Goal: Task Accomplishment & Management: Manage account settings

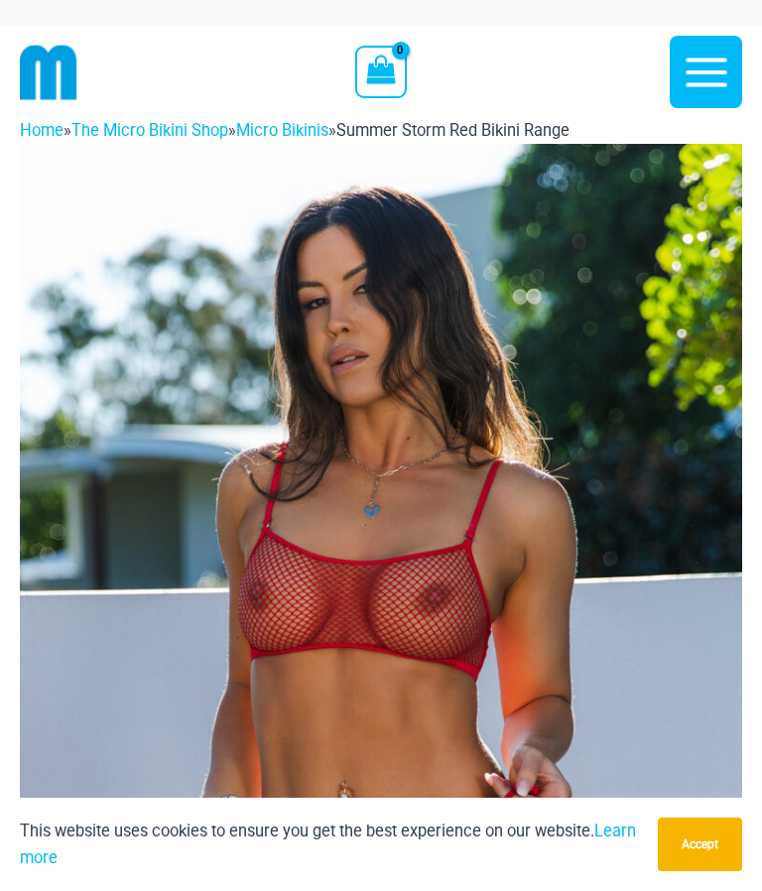
click at [713, 82] on icon "button" at bounding box center [706, 72] width 42 height 29
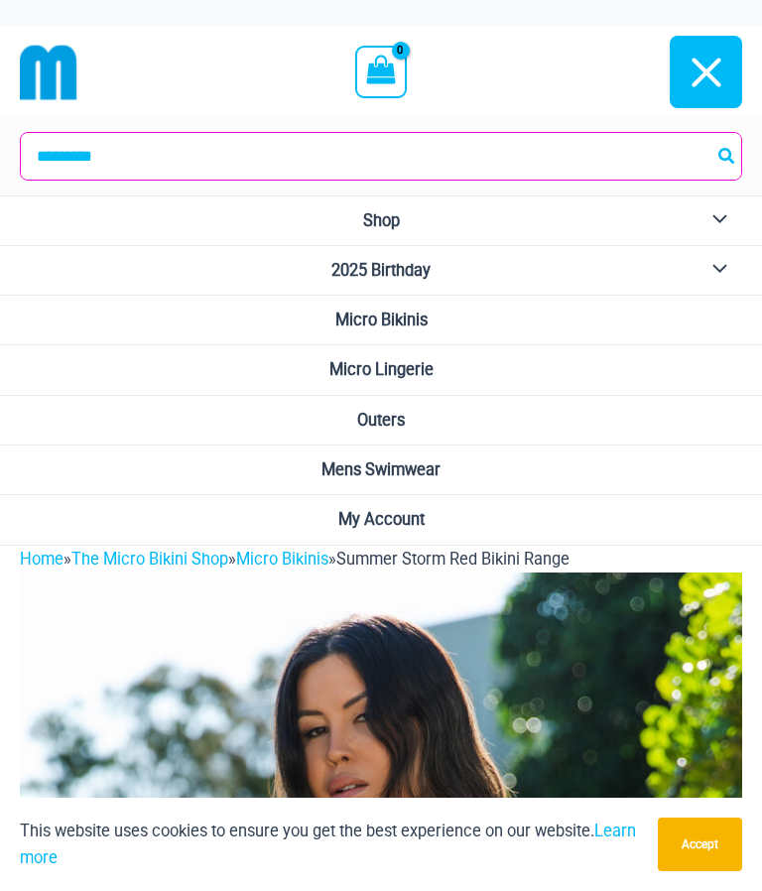
click at [410, 514] on span "My Account" at bounding box center [381, 519] width 86 height 19
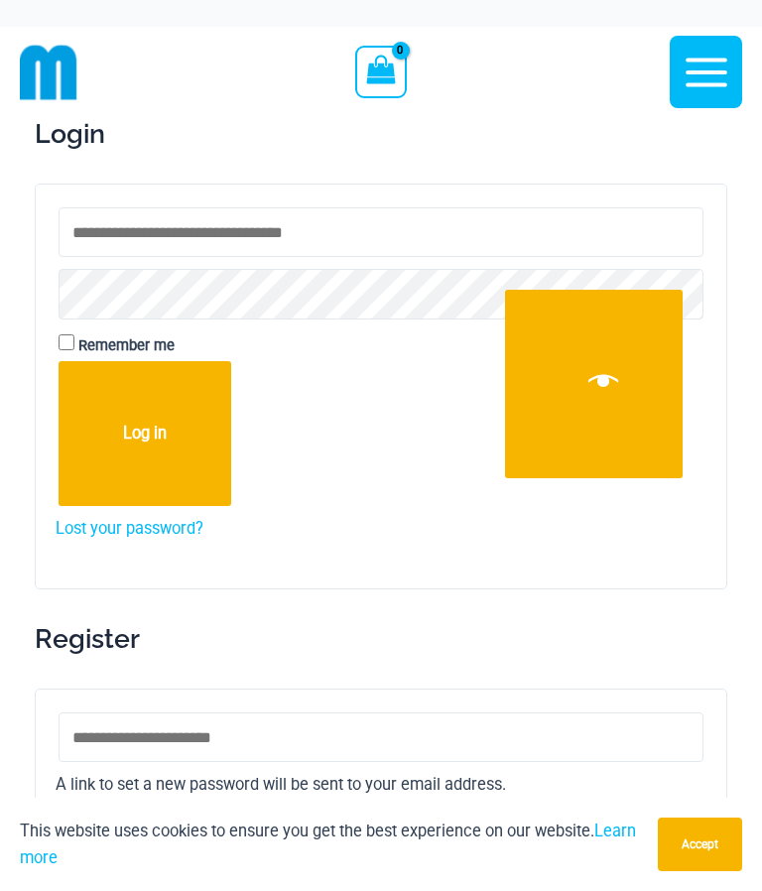
type input "**********"
click at [146, 435] on button "Log in" at bounding box center [145, 433] width 173 height 145
click at [135, 422] on button "Log in" at bounding box center [145, 433] width 173 height 145
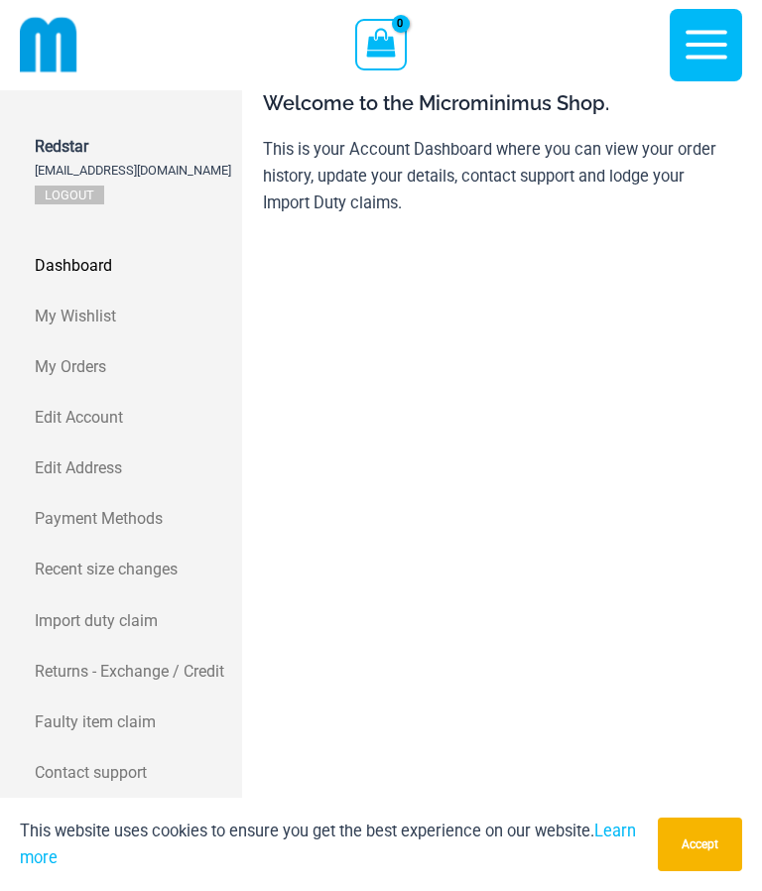
click at [79, 353] on span "My Orders" at bounding box center [136, 366] width 202 height 27
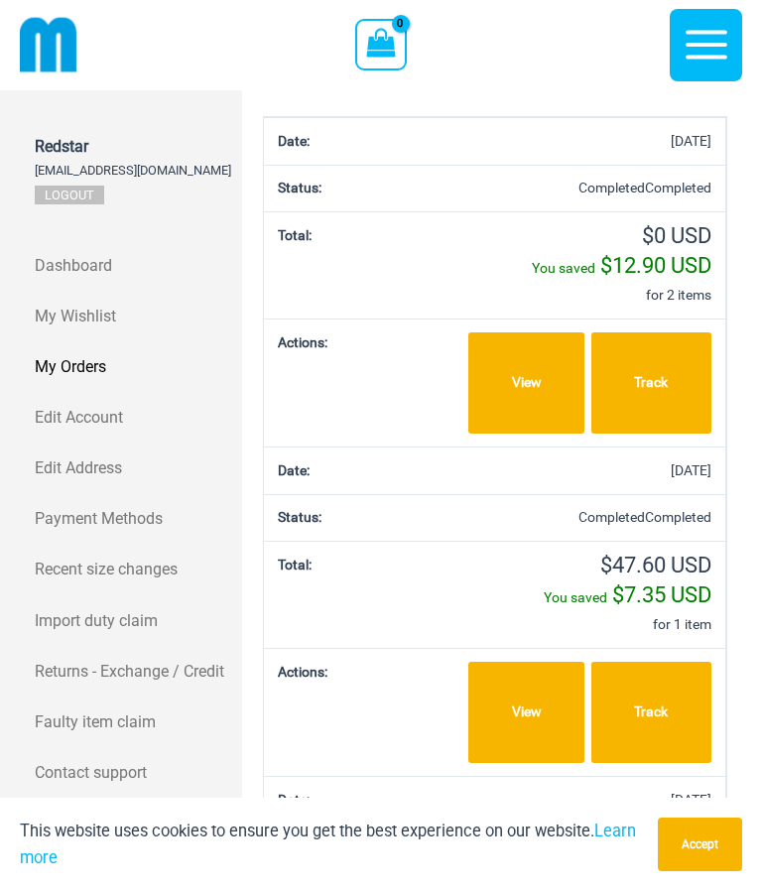
click at [89, 303] on span "My Wishlist" at bounding box center [136, 316] width 202 height 27
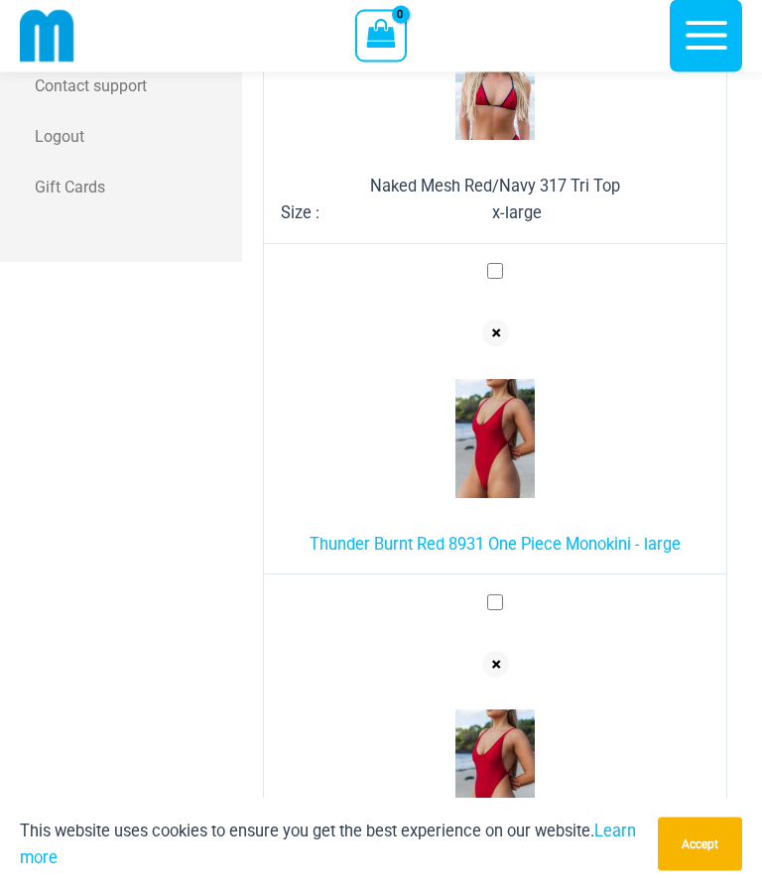
scroll to position [669, 0]
click at [697, 871] on button "Accept" at bounding box center [700, 844] width 84 height 54
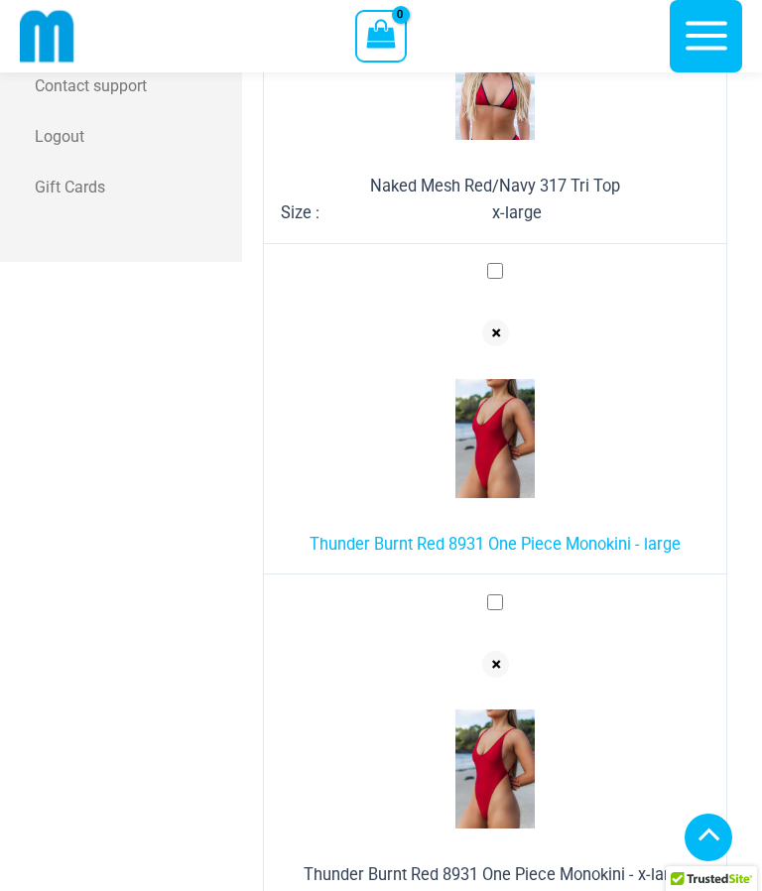
click at [582, 535] on link "Thunder Burnt Red 8931 One Piece Monokini - large" at bounding box center [494, 544] width 371 height 19
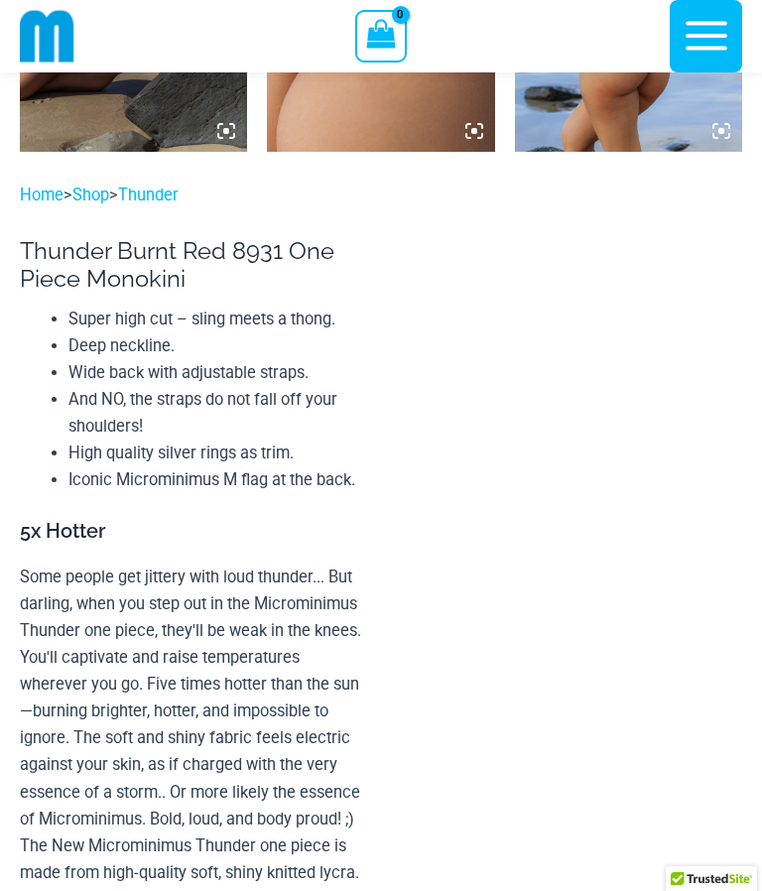
select select
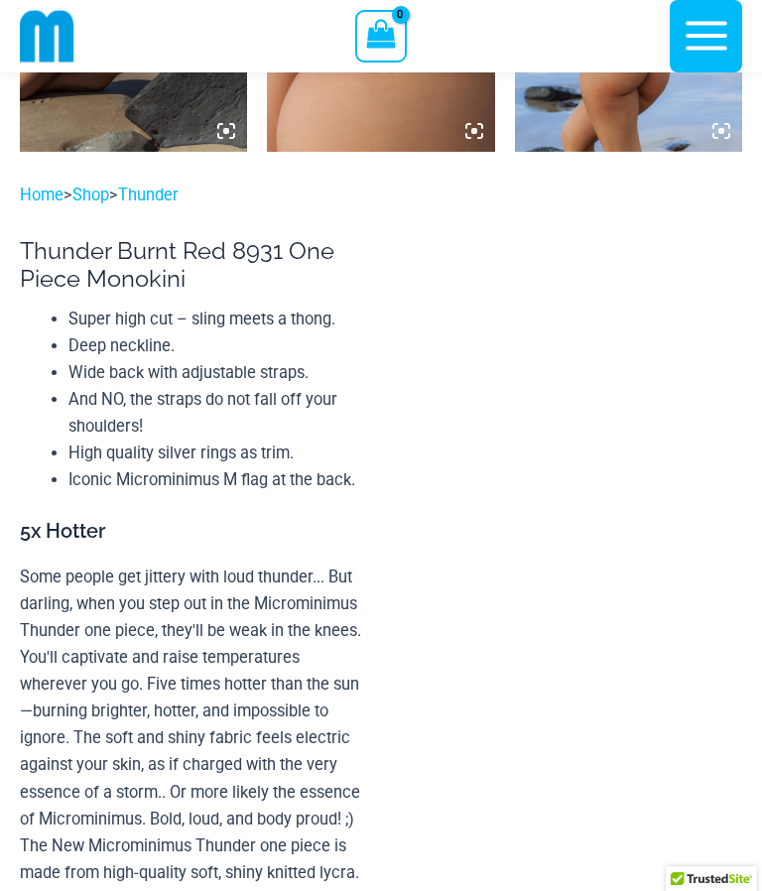
select select
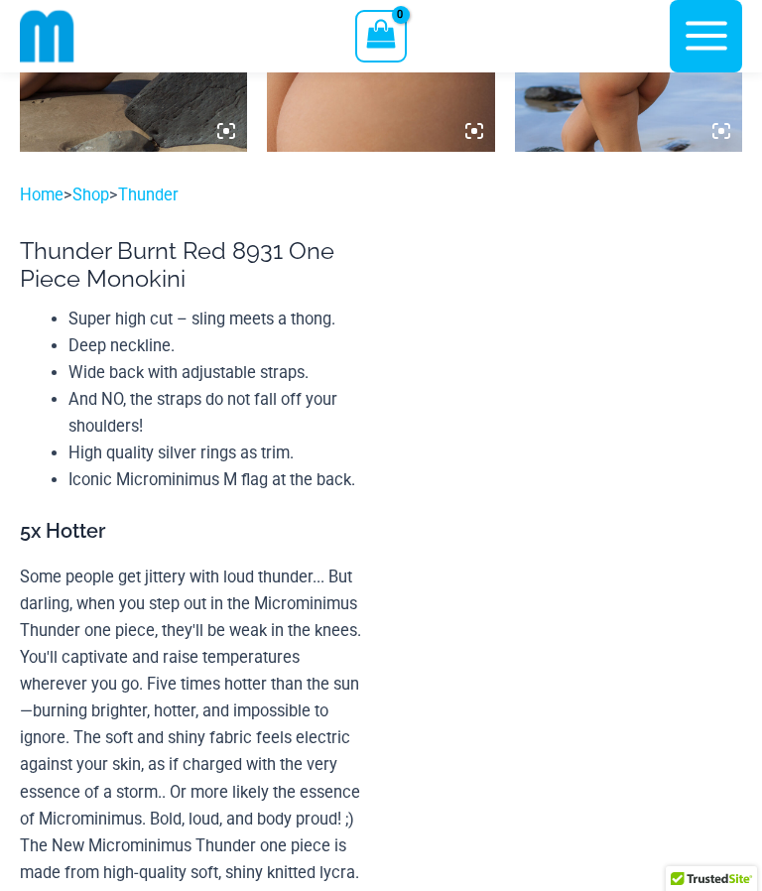
select select
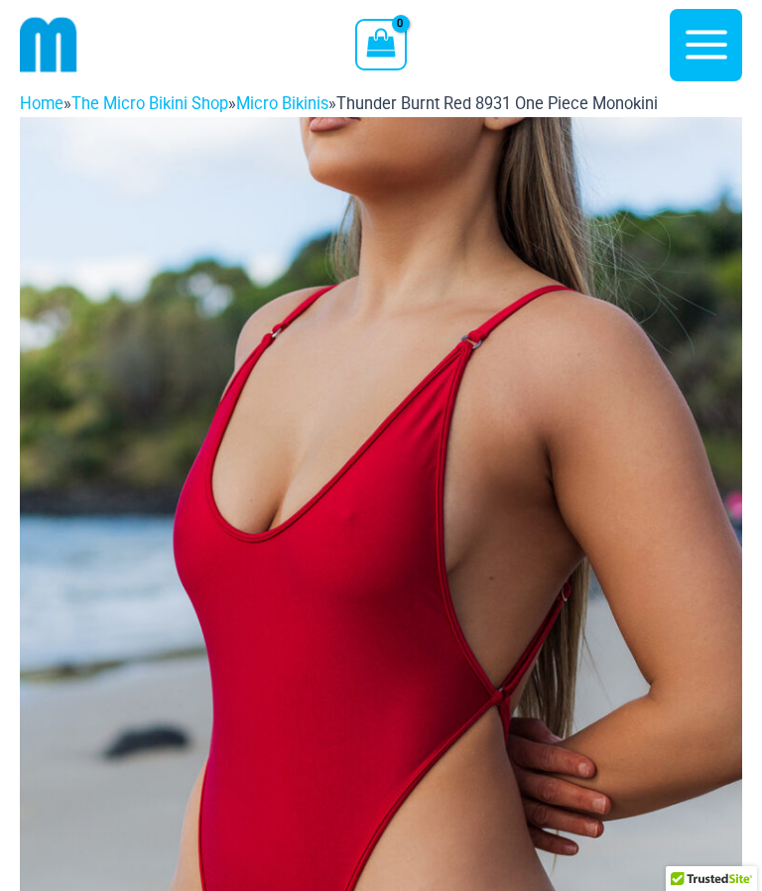
click at [707, 51] on icon "button" at bounding box center [706, 45] width 50 height 50
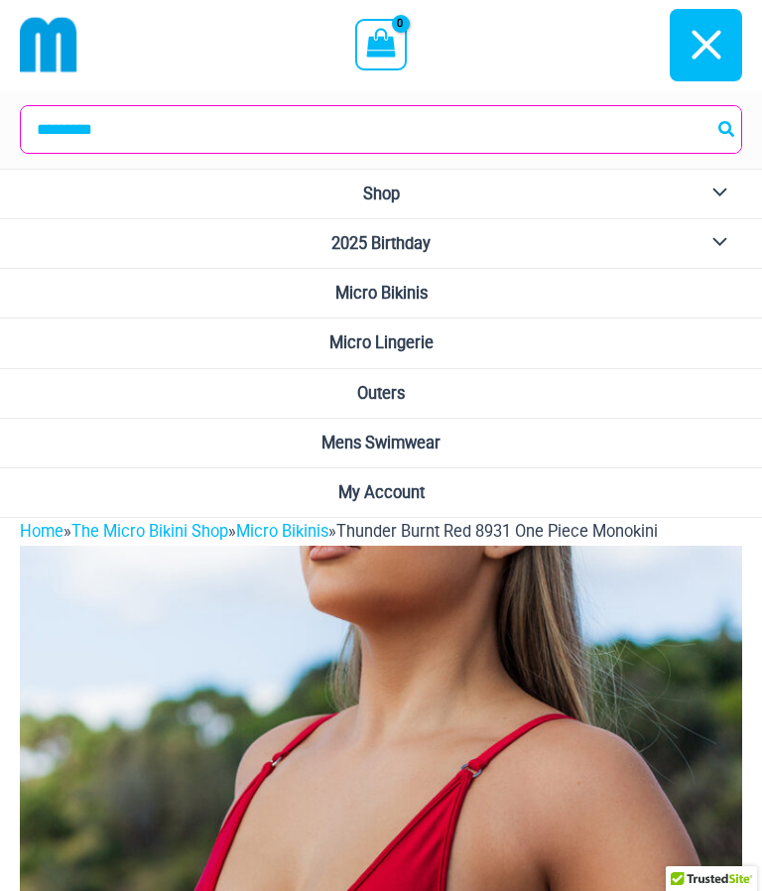
click at [417, 492] on span "My Account" at bounding box center [381, 492] width 86 height 19
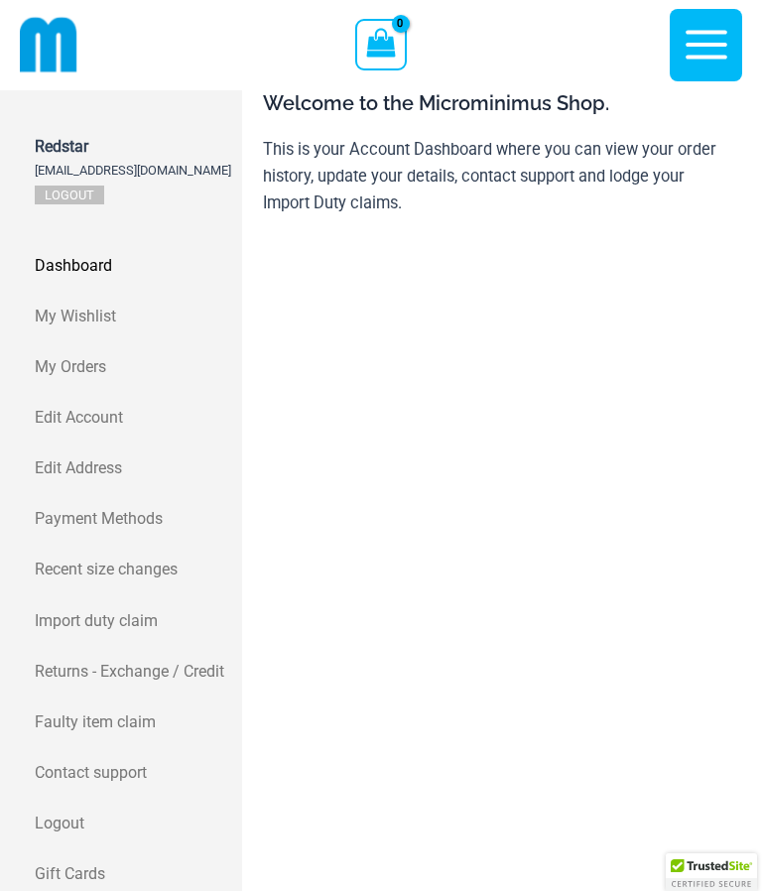
click at [81, 353] on span "My Orders" at bounding box center [136, 366] width 202 height 27
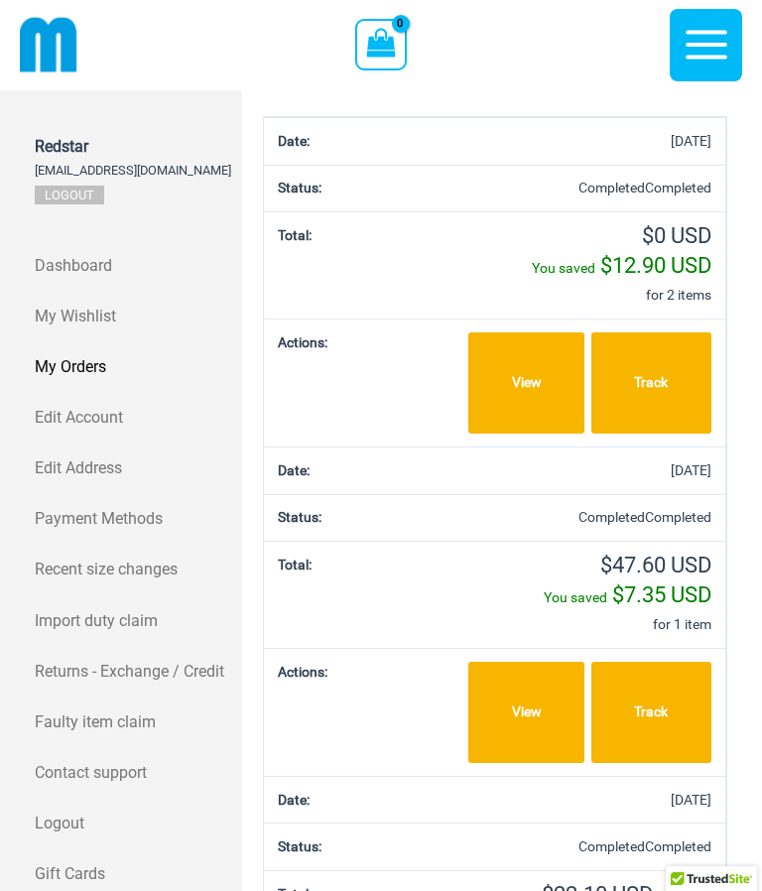
click at [513, 390] on link "View" at bounding box center [525, 382] width 115 height 100
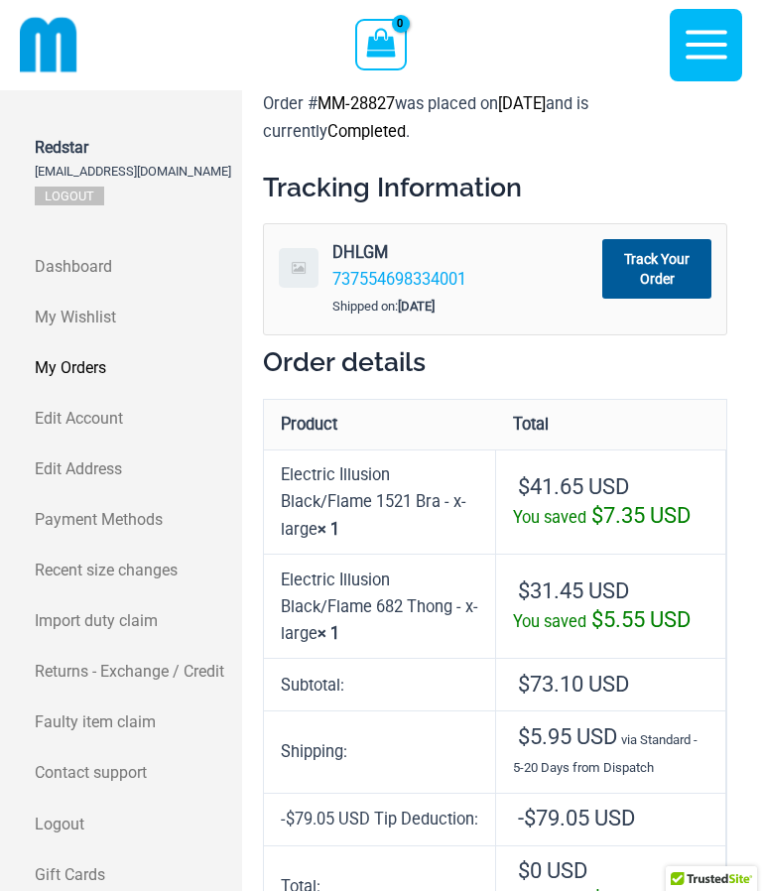
click at [716, 43] on icon "button" at bounding box center [706, 45] width 50 height 50
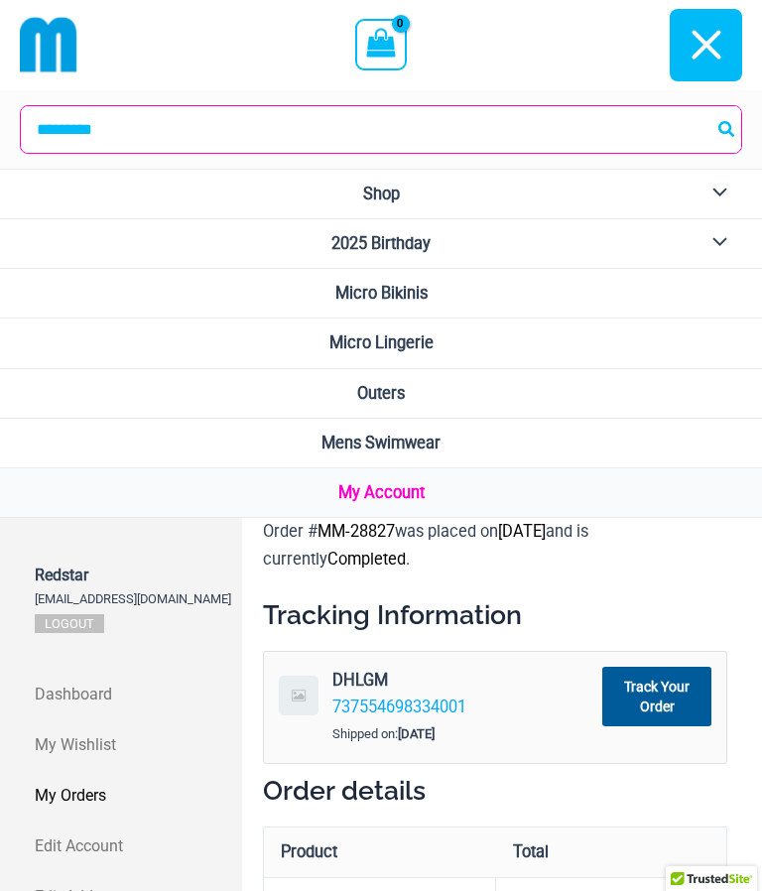
click at [393, 485] on span "My Account" at bounding box center [381, 492] width 86 height 19
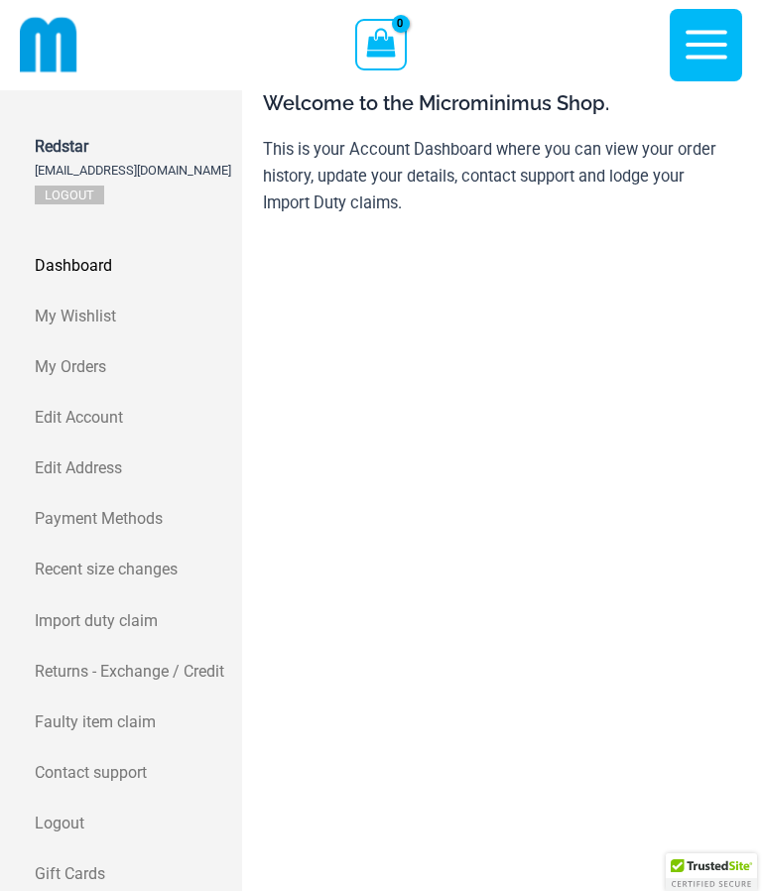
click at [62, 353] on span "My Orders" at bounding box center [136, 366] width 202 height 27
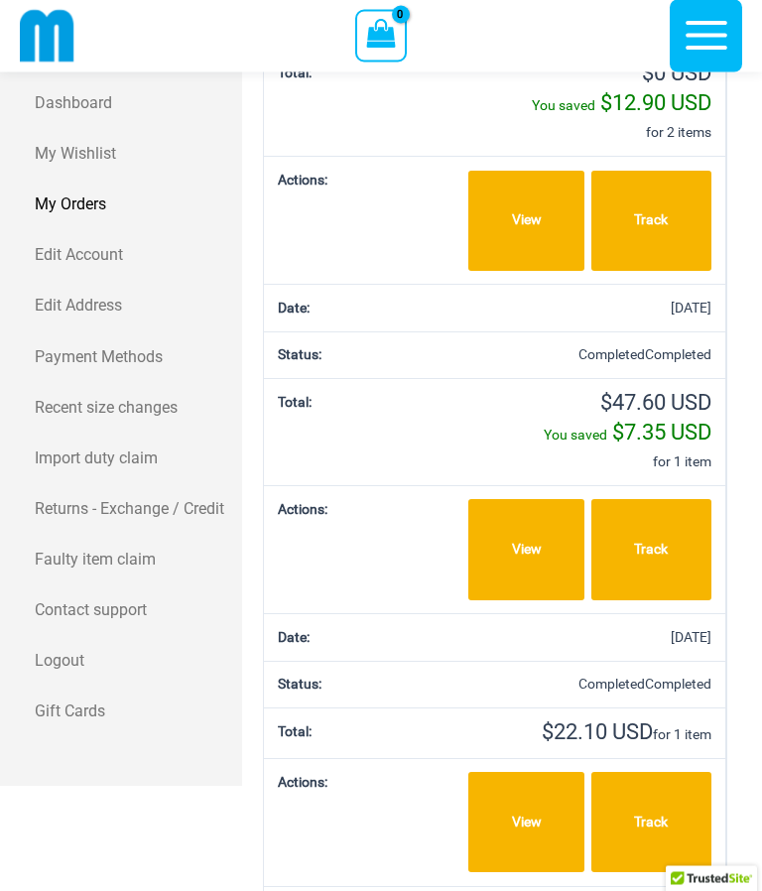
scroll to position [149, 0]
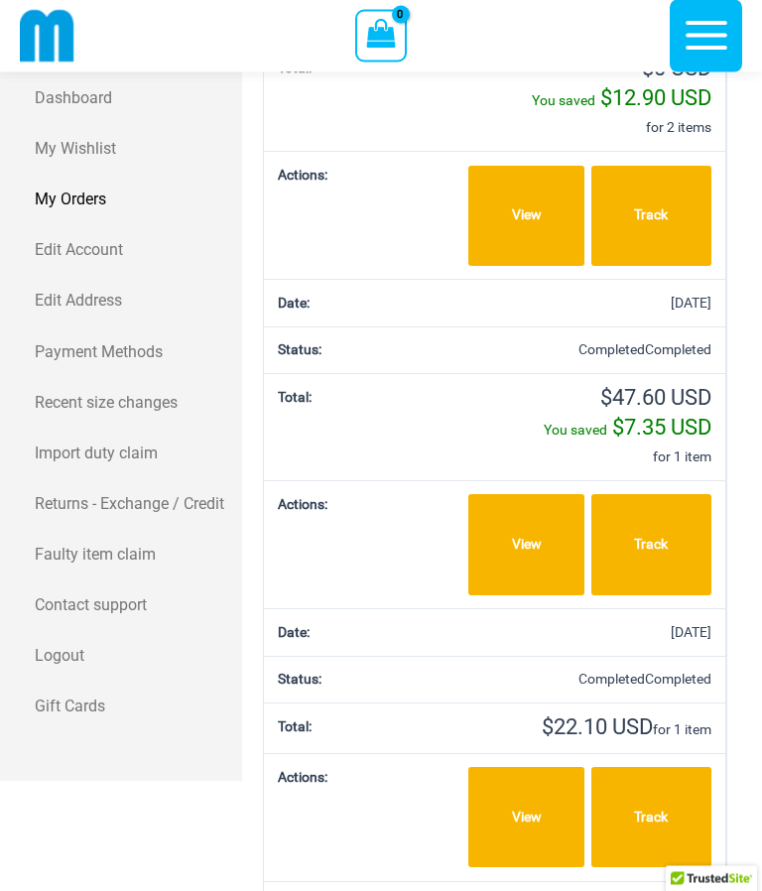
click at [520, 547] on link "View" at bounding box center [525, 545] width 115 height 100
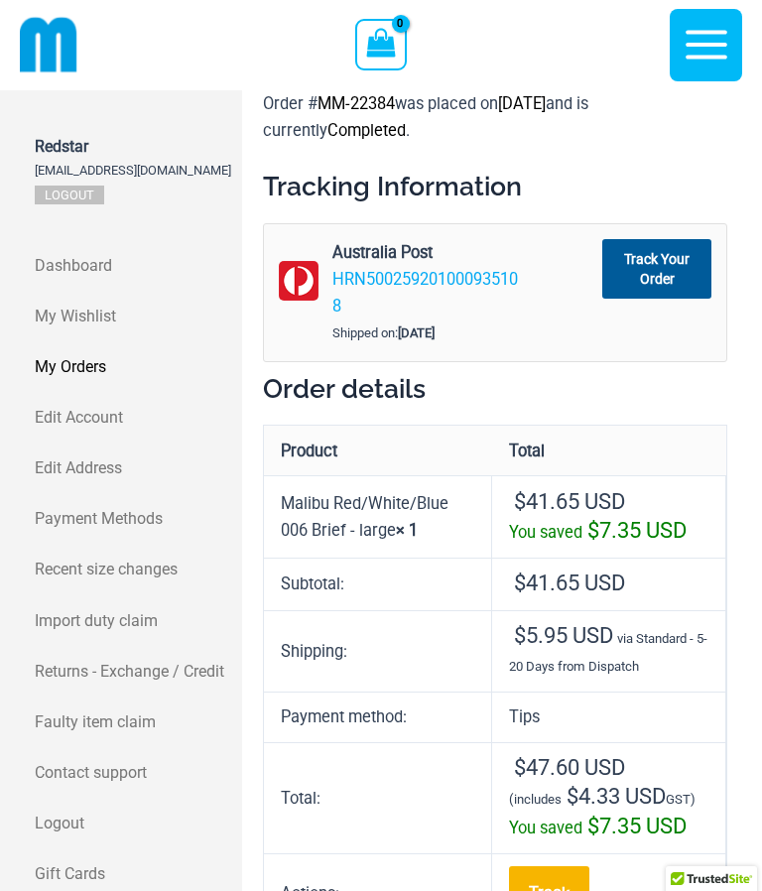
click at [73, 353] on span "My Orders" at bounding box center [136, 366] width 202 height 27
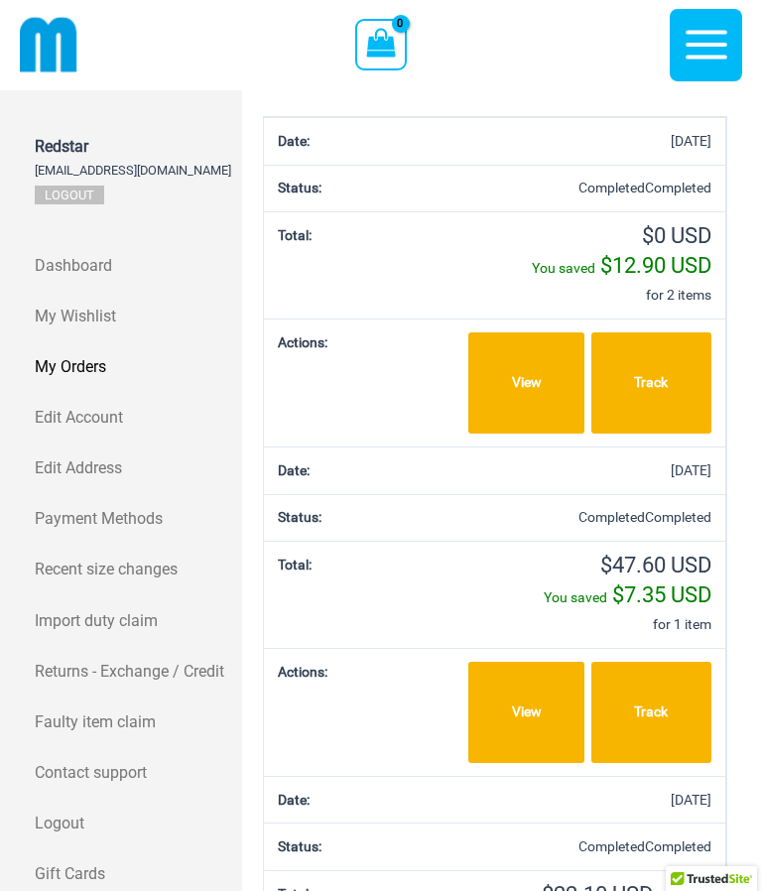
click at [525, 378] on link "View" at bounding box center [525, 382] width 115 height 100
